Goal: Check status: Check status

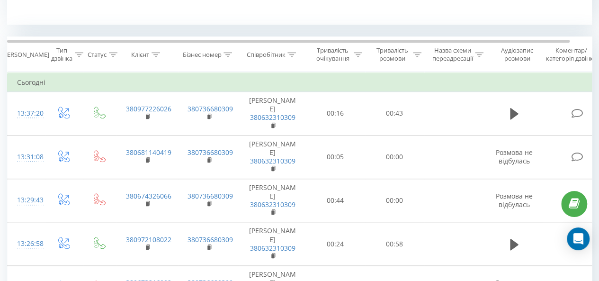
scroll to position [412, 0]
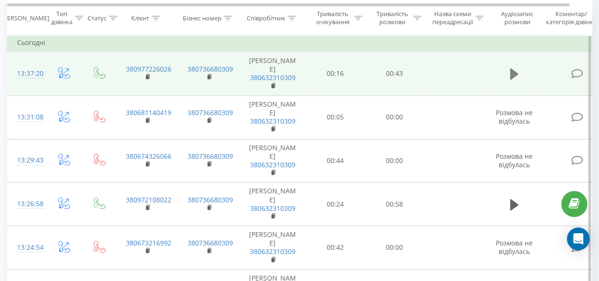
click at [510, 70] on icon at bounding box center [514, 73] width 9 height 11
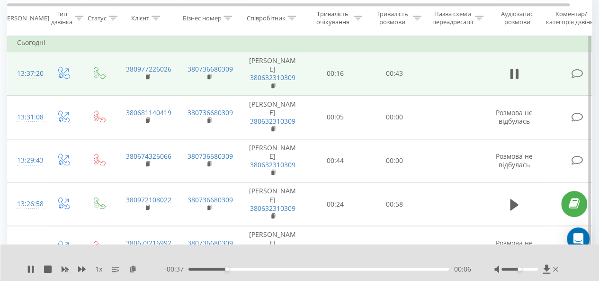
click at [381, 268] on div "00:06" at bounding box center [318, 269] width 260 height 3
click at [385, 270] on div "00:33" at bounding box center [318, 269] width 260 height 3
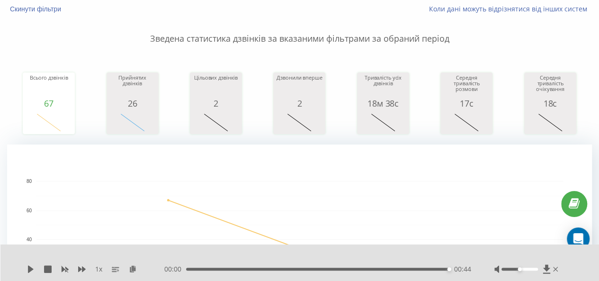
scroll to position [0, 0]
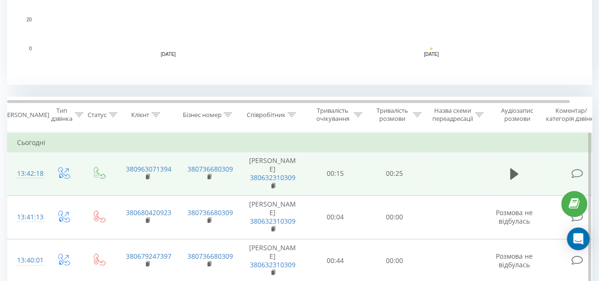
scroll to position [313, 0]
click at [521, 175] on button at bounding box center [514, 173] width 14 height 14
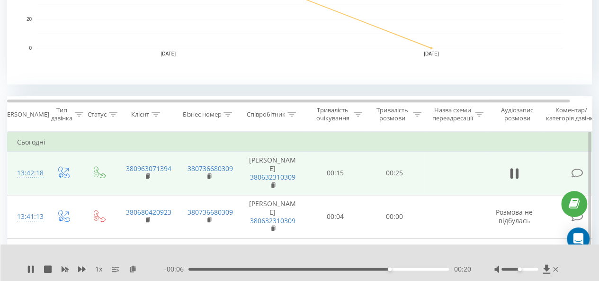
click at [339, 268] on div "00:20" at bounding box center [318, 269] width 260 height 3
click at [343, 268] on div "00:17" at bounding box center [318, 269] width 260 height 3
click at [329, 267] on div "- 00:08 00:17 00:17" at bounding box center [317, 268] width 306 height 9
click at [329, 270] on div "00:14" at bounding box center [318, 269] width 260 height 3
click at [508, 171] on button at bounding box center [514, 173] width 14 height 14
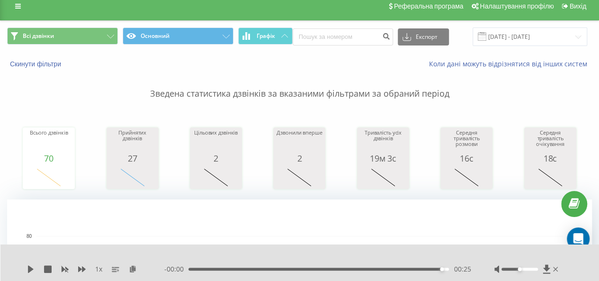
scroll to position [6, 0]
